Goal: Use online tool/utility

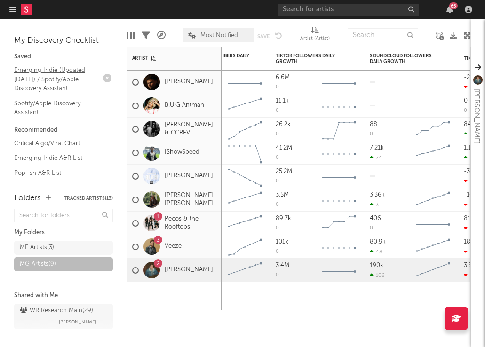
click at [49, 80] on link "Emerging Indie (Updated [DATE]) / Spotify/Apple Discovery Assistant" at bounding box center [58, 79] width 89 height 29
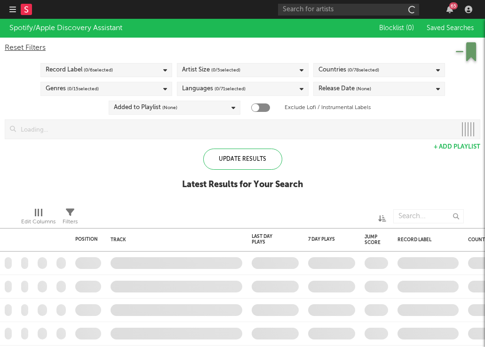
checkbox input "true"
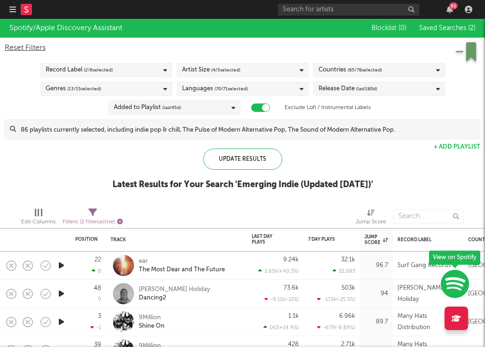
click at [121, 219] on icon "button" at bounding box center [120, 222] width 6 height 6
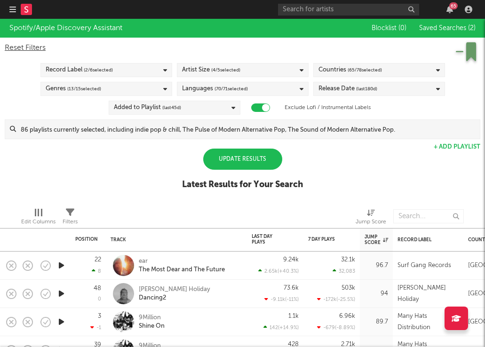
click at [247, 160] on div "Update Results" at bounding box center [242, 159] width 79 height 21
